Goal: Information Seeking & Learning: Learn about a topic

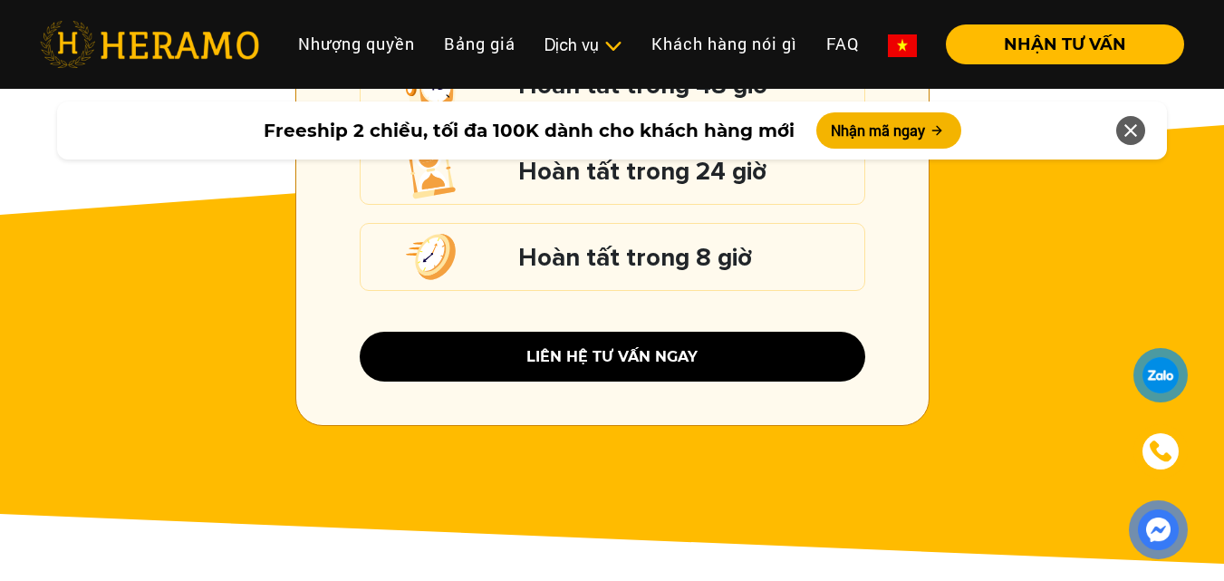
scroll to position [2989, 0]
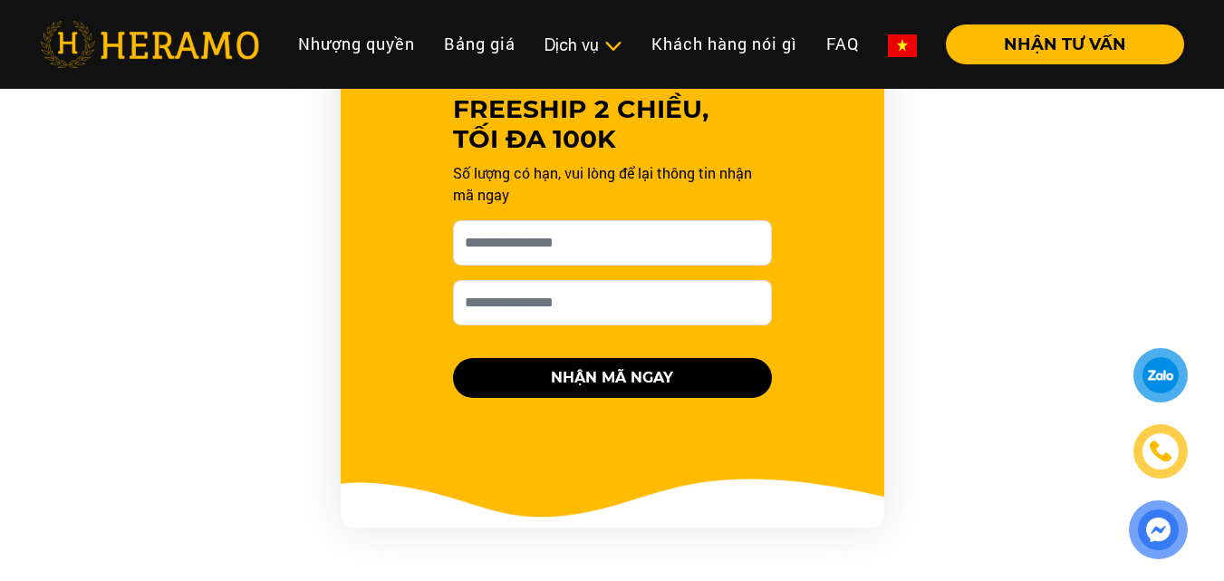
scroll to position [1993, 0]
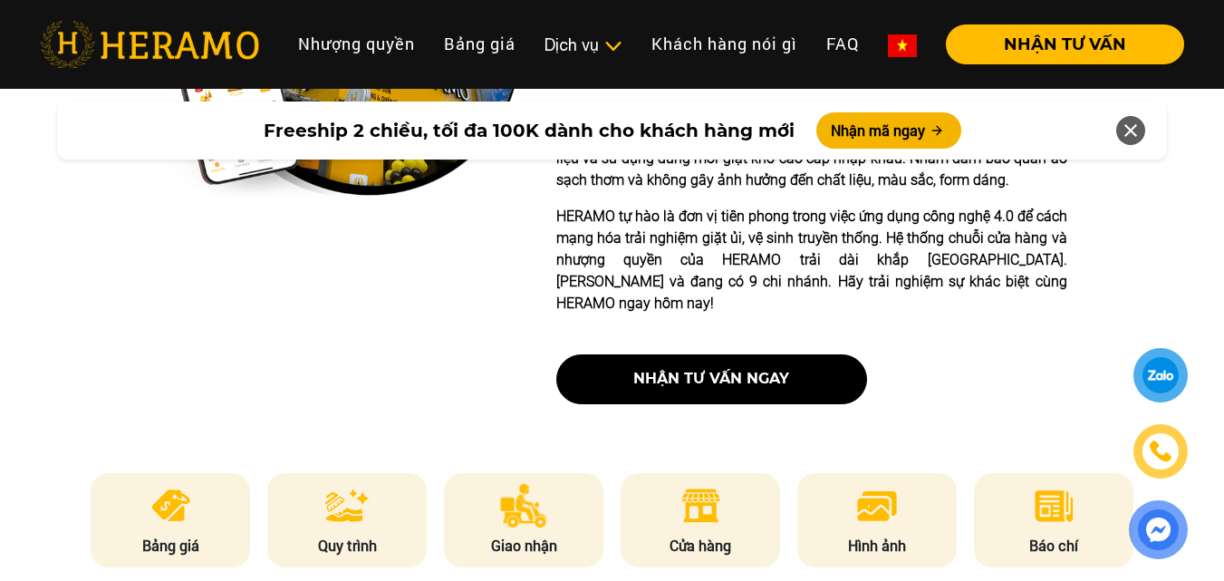
scroll to position [996, 0]
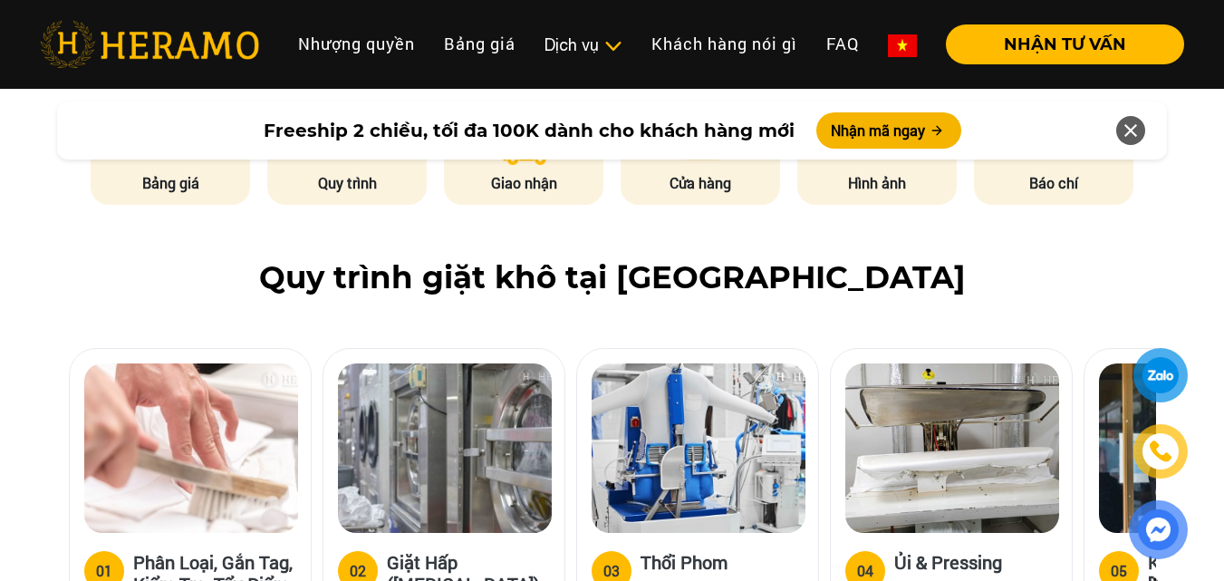
click at [248, 551] on h3 "Phân Loại, Gắn Tag, Kiểm Tra, Tẩy Điểm Dơ" at bounding box center [214, 583] width 163 height 65
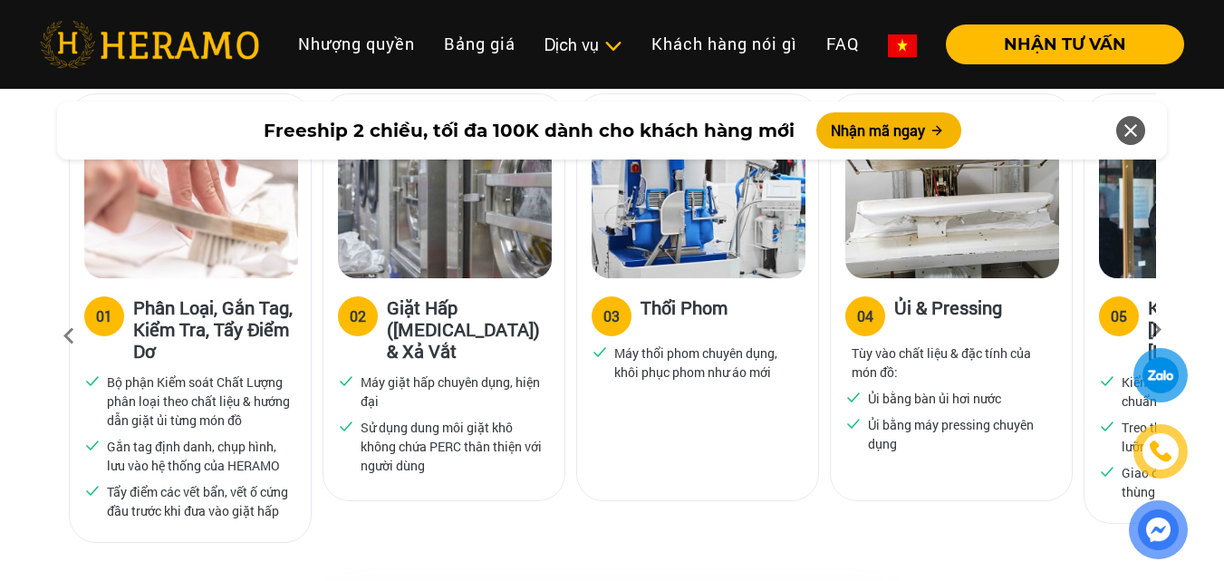
scroll to position [1268, 0]
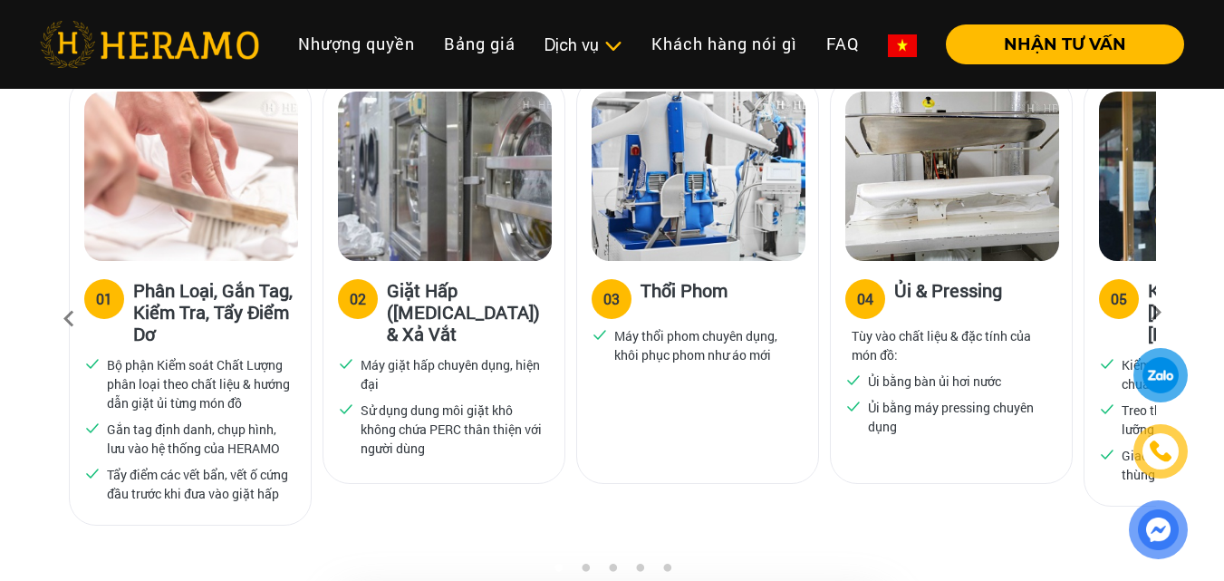
click at [459, 279] on h3 "Giặt Hấp ([MEDICAL_DATA]) & Xả Vắt" at bounding box center [468, 311] width 163 height 65
click at [700, 279] on h3 "Thổi Phom" at bounding box center [683, 297] width 87 height 36
click at [934, 279] on h3 "Ủi & Pressing" at bounding box center [948, 297] width 108 height 36
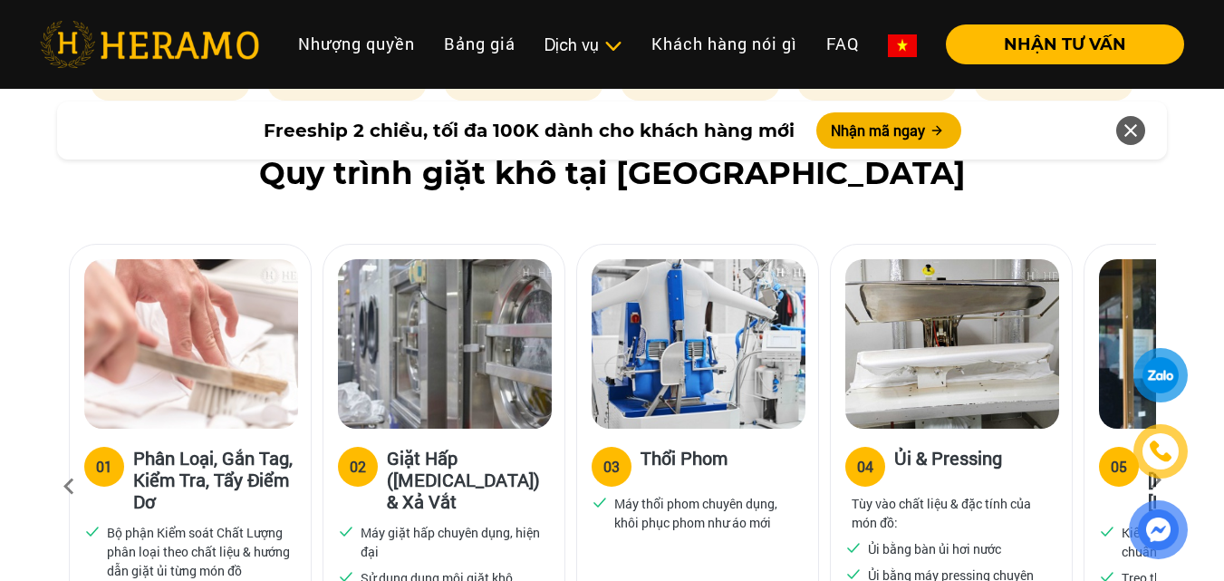
scroll to position [996, 0]
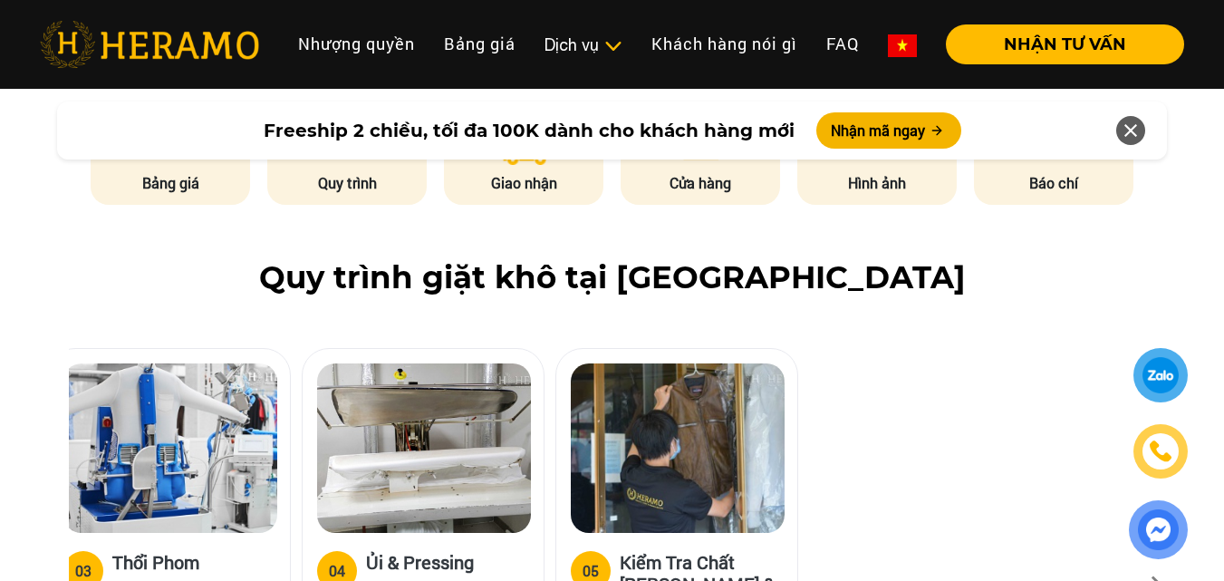
drag, startPoint x: 1056, startPoint y: 411, endPoint x: 522, endPoint y: 400, distance: 534.6
click at [522, 400] on img at bounding box center [424, 447] width 214 height 169
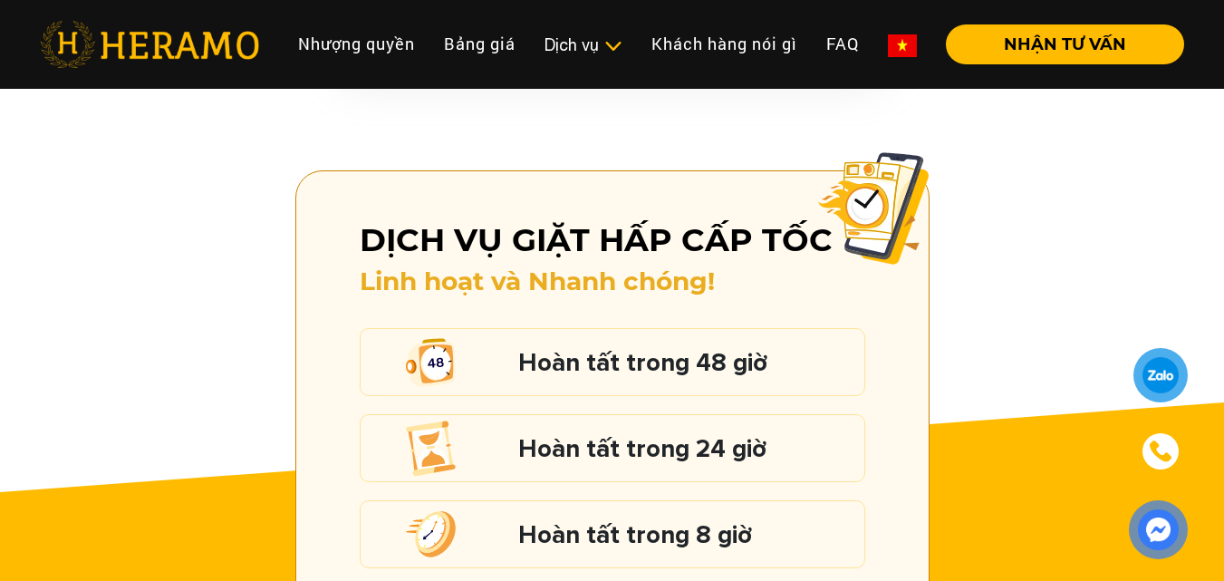
scroll to position [2446, 0]
